Goal: Task Accomplishment & Management: Complete application form

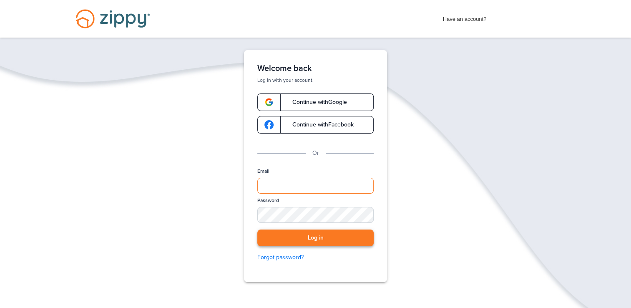
type input "**********"
click at [272, 240] on button "Log in" at bounding box center [315, 238] width 116 height 17
click at [342, 187] on input "**********" at bounding box center [315, 186] width 116 height 16
type input "*"
type input "**********"
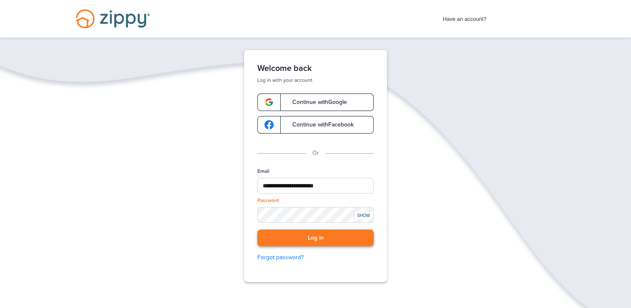
click at [307, 237] on button "Log in" at bounding box center [315, 238] width 116 height 17
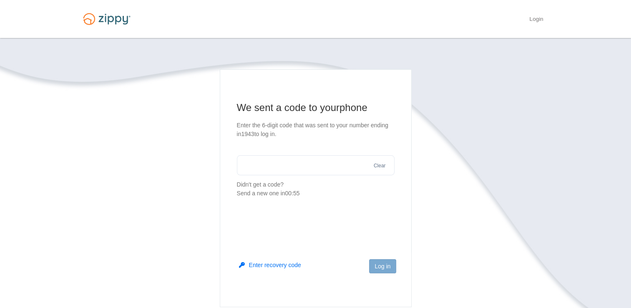
click at [287, 168] on input "text" at bounding box center [316, 165] width 158 height 20
type input "******"
click at [381, 265] on button "Log in" at bounding box center [382, 266] width 27 height 14
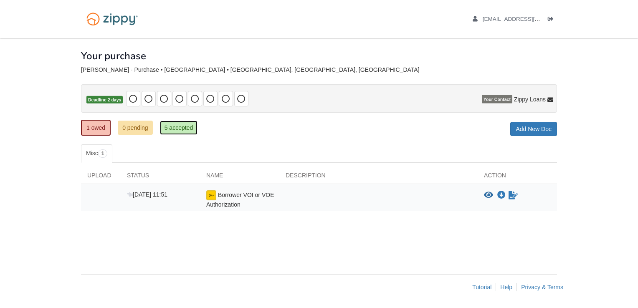
click at [184, 126] on link "5 accepted" at bounding box center [179, 128] width 38 height 14
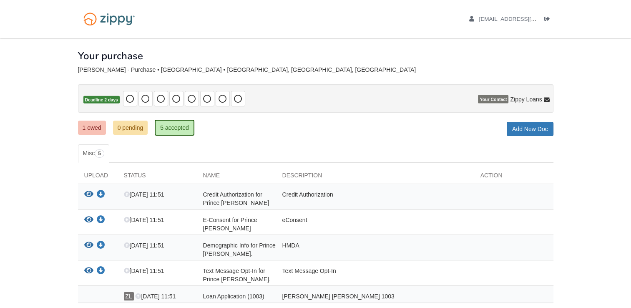
click at [532, 23] on div "nikiabrantley2@gmail.com Logout" at bounding box center [501, 19] width 103 height 38
click at [523, 21] on span "nikiabrantley2@gmail.com" at bounding box center [527, 19] width 96 height 6
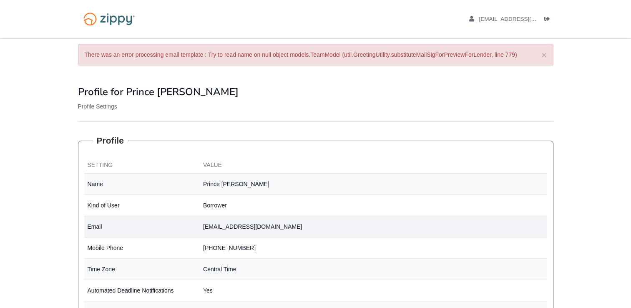
click at [324, 230] on td "[EMAIL_ADDRESS][DOMAIN_NAME]" at bounding box center [374, 226] width 348 height 21
click at [577, 246] on body "nikiabrantley2@gmail.com Logout ×" at bounding box center [315, 235] width 631 height 470
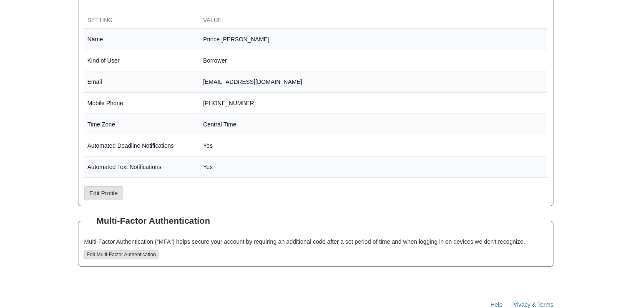
scroll to position [144, 0]
click at [122, 193] on link "Edit Profile" at bounding box center [103, 194] width 39 height 14
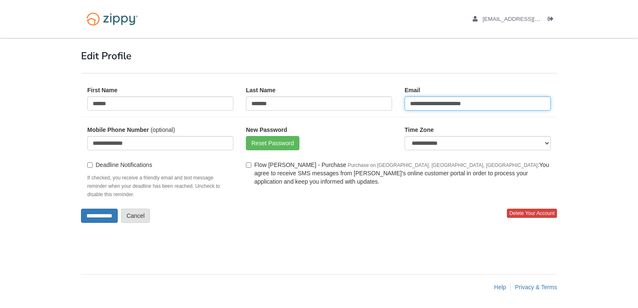
click at [481, 97] on input "**********" at bounding box center [477, 103] width 146 height 14
type input "*"
type input "**********"
click at [84, 212] on input "**********" at bounding box center [99, 216] width 37 height 14
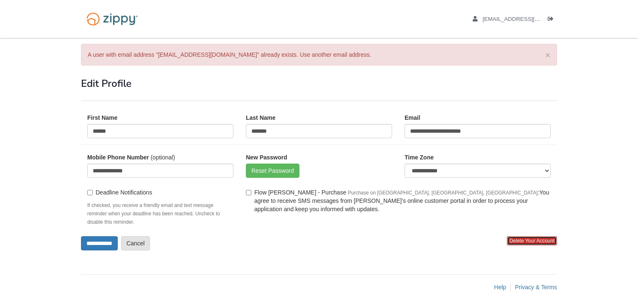
click at [519, 242] on span "Delete Your Account" at bounding box center [532, 240] width 50 height 9
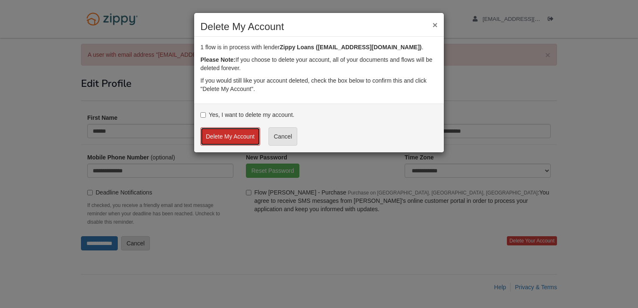
click at [218, 140] on button "Delete My Account" at bounding box center [230, 136] width 60 height 18
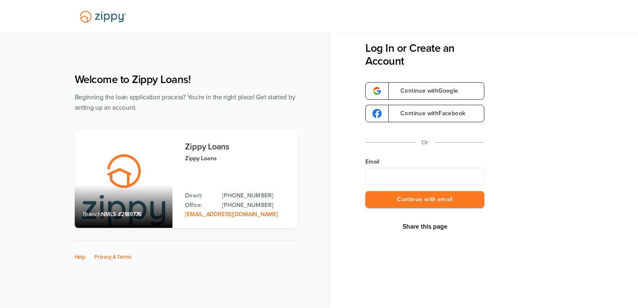
click at [411, 177] on input "Email" at bounding box center [424, 176] width 119 height 17
type input "**********"
click at [411, 197] on button "Continue with email" at bounding box center [424, 199] width 119 height 17
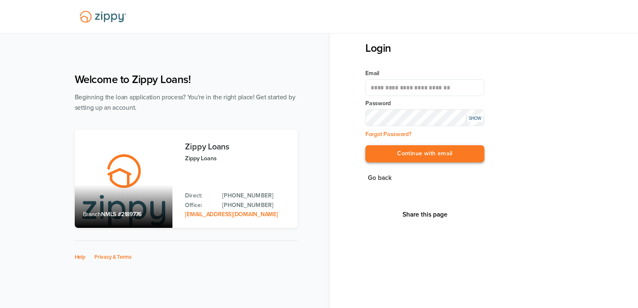
click at [399, 154] on button "Continue with email" at bounding box center [424, 153] width 119 height 17
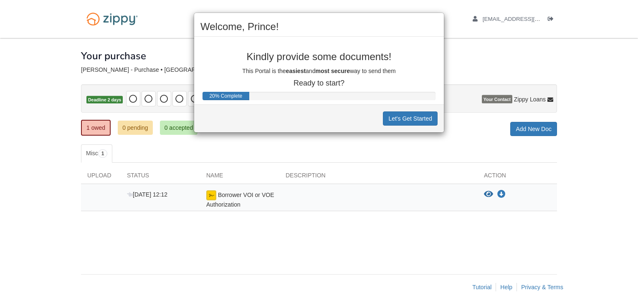
click at [486, 191] on div "Welcome, Prince! Kindly provide some documents! This Portal is the easiest and …" at bounding box center [319, 154] width 638 height 308
click at [391, 116] on button "Let's Get Started" at bounding box center [410, 118] width 55 height 14
click at [391, 116] on div "Let's Get Started" at bounding box center [319, 118] width 250 height 28
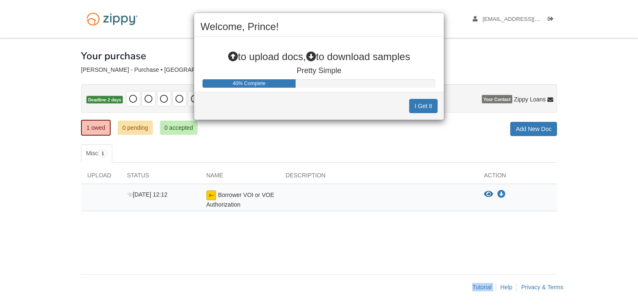
click at [391, 116] on div "I Get It" at bounding box center [319, 106] width 250 height 28
click at [387, 116] on div "I Get It" at bounding box center [319, 106] width 250 height 28
click at [416, 102] on button "I Get It" at bounding box center [423, 106] width 28 height 14
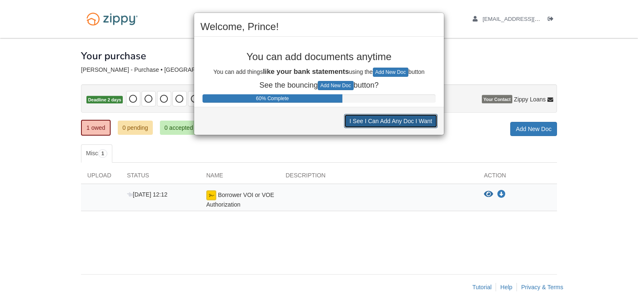
click at [416, 119] on button "I See I Can Add Any Doc I Want" at bounding box center [390, 121] width 93 height 14
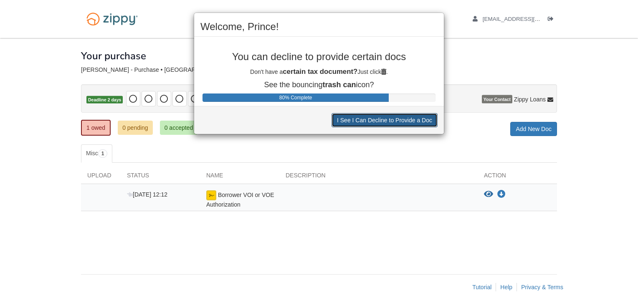
click at [416, 119] on button "I See I Can Decline to Provide a Doc" at bounding box center [384, 120] width 106 height 14
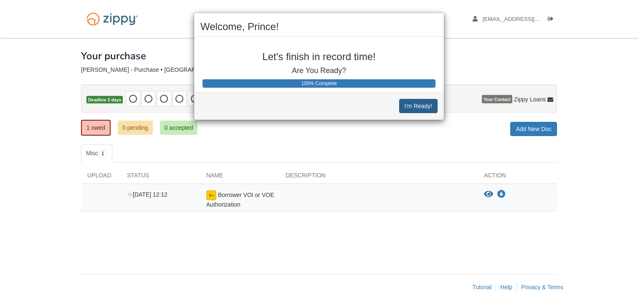
click at [416, 119] on div "I'm Ready!" at bounding box center [319, 106] width 250 height 28
click at [415, 105] on button "I'm Ready!" at bounding box center [418, 106] width 38 height 14
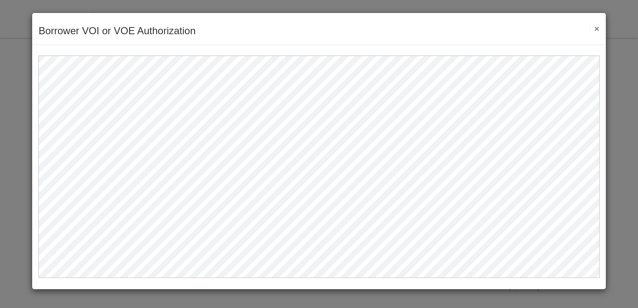
click at [621, 122] on div "Borrower VOI or VOE Authorization Save Cancel Previous Document Next Document ×" at bounding box center [319, 154] width 638 height 308
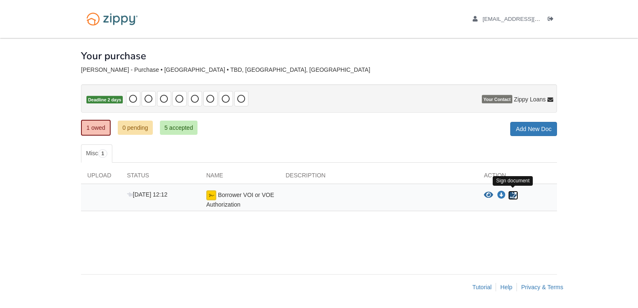
click at [512, 196] on icon "Sign Form" at bounding box center [512, 195] width 9 height 8
click at [234, 199] on div "Borrower VOI or VOE Authorization" at bounding box center [239, 199] width 79 height 18
click at [215, 199] on span "Borrower VOI or VOE Authorization" at bounding box center [240, 200] width 68 height 16
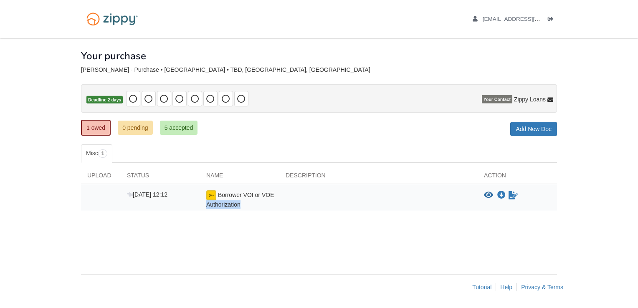
drag, startPoint x: 215, startPoint y: 199, endPoint x: 234, endPoint y: 199, distance: 19.2
click at [234, 199] on span "Borrower VOI or VOE Authorization" at bounding box center [240, 200] width 68 height 16
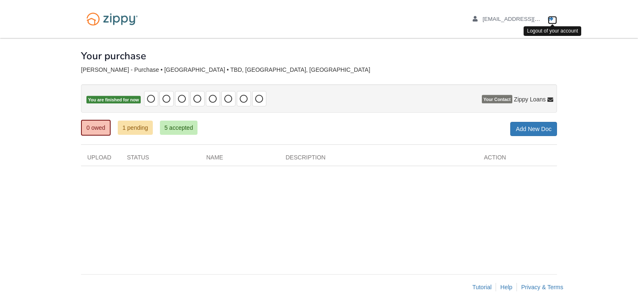
click at [548, 22] on link "Logout" at bounding box center [552, 20] width 9 height 8
